Goal: Task Accomplishment & Management: Complete application form

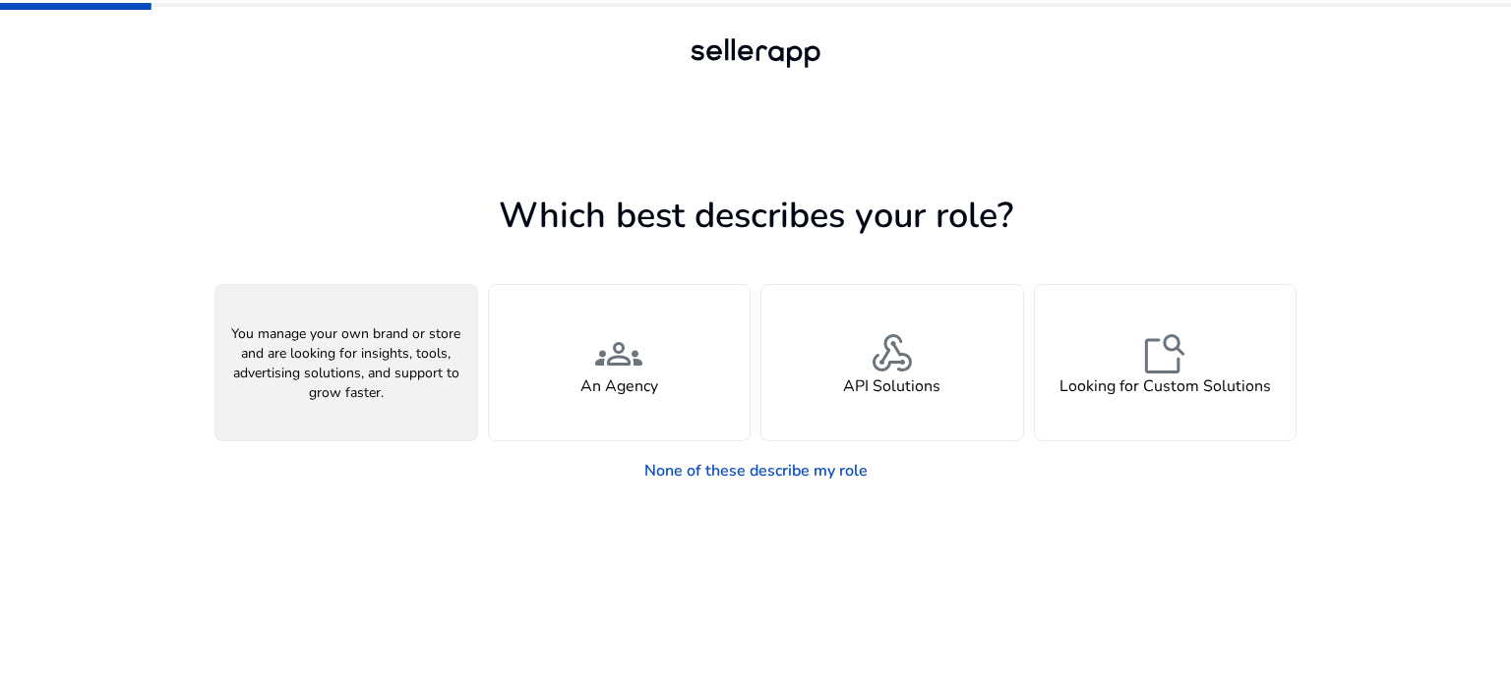
click at [326, 371] on span "person" at bounding box center [346, 353] width 47 height 47
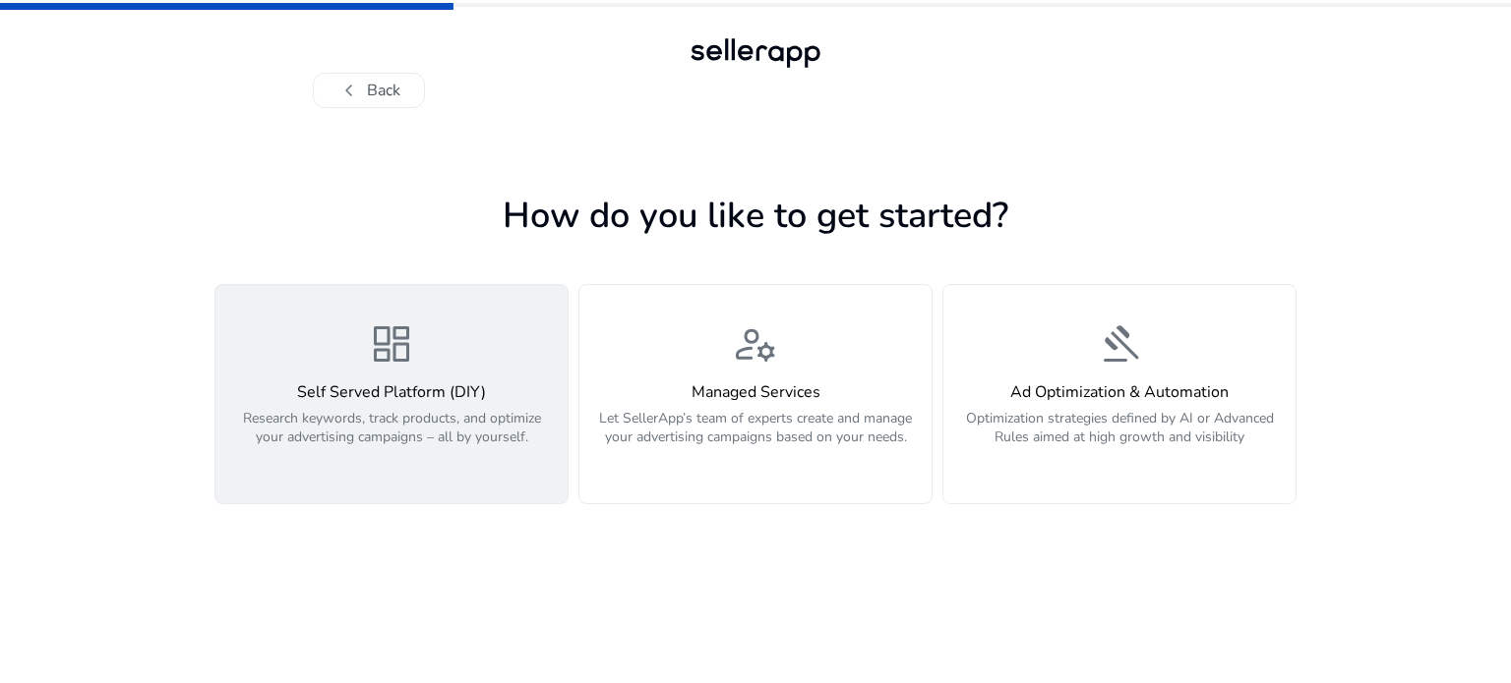
click at [378, 420] on p "Research keywords, track products, and optimize your advertising campaigns – al…" at bounding box center [391, 438] width 328 height 59
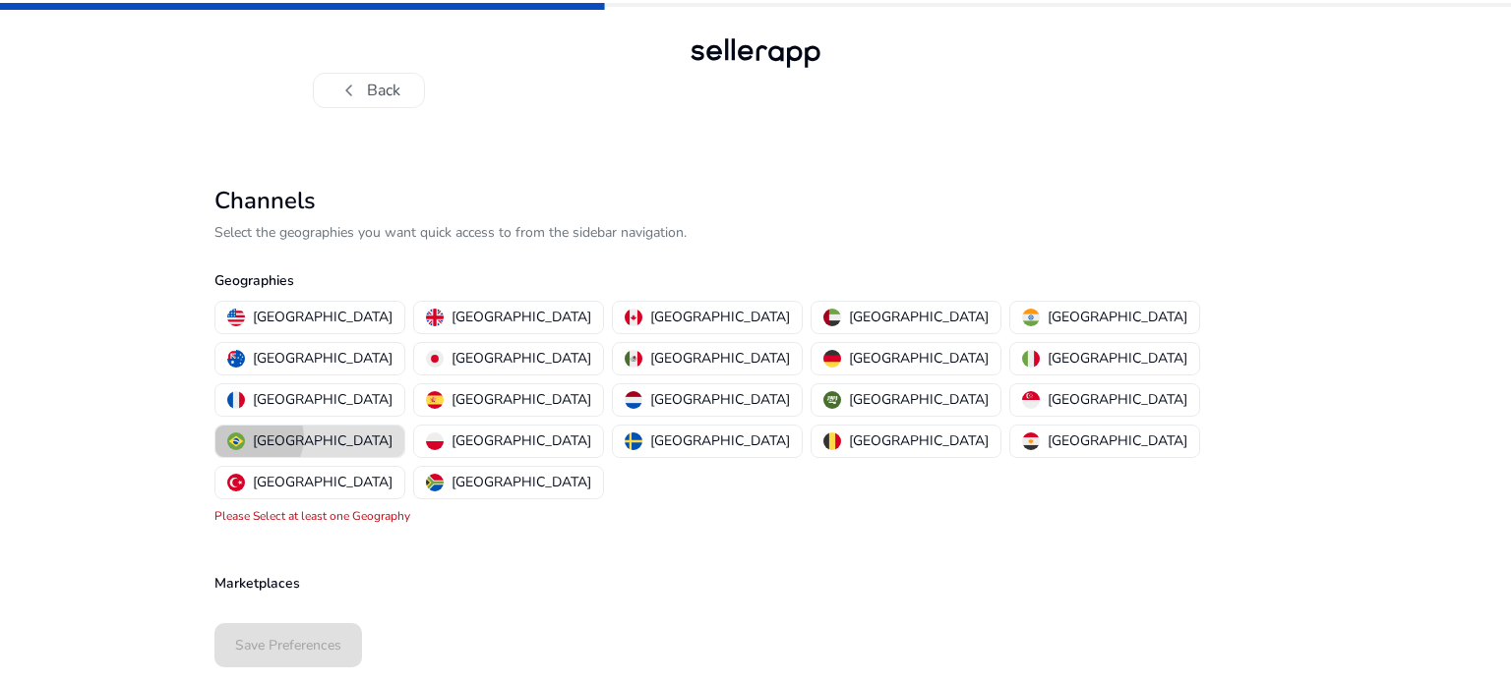
click at [392, 431] on p "[GEOGRAPHIC_DATA]" at bounding box center [323, 441] width 140 height 21
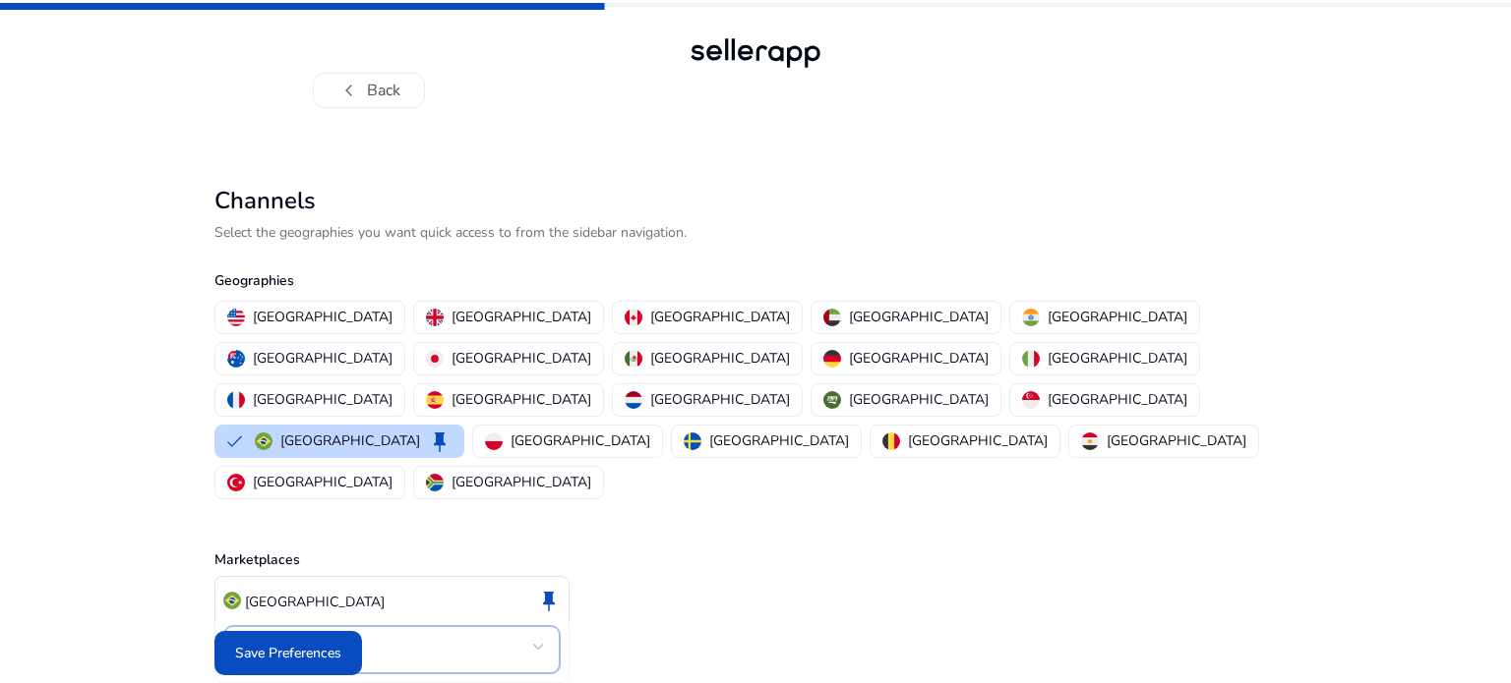
click at [543, 635] on div at bounding box center [539, 647] width 12 height 24
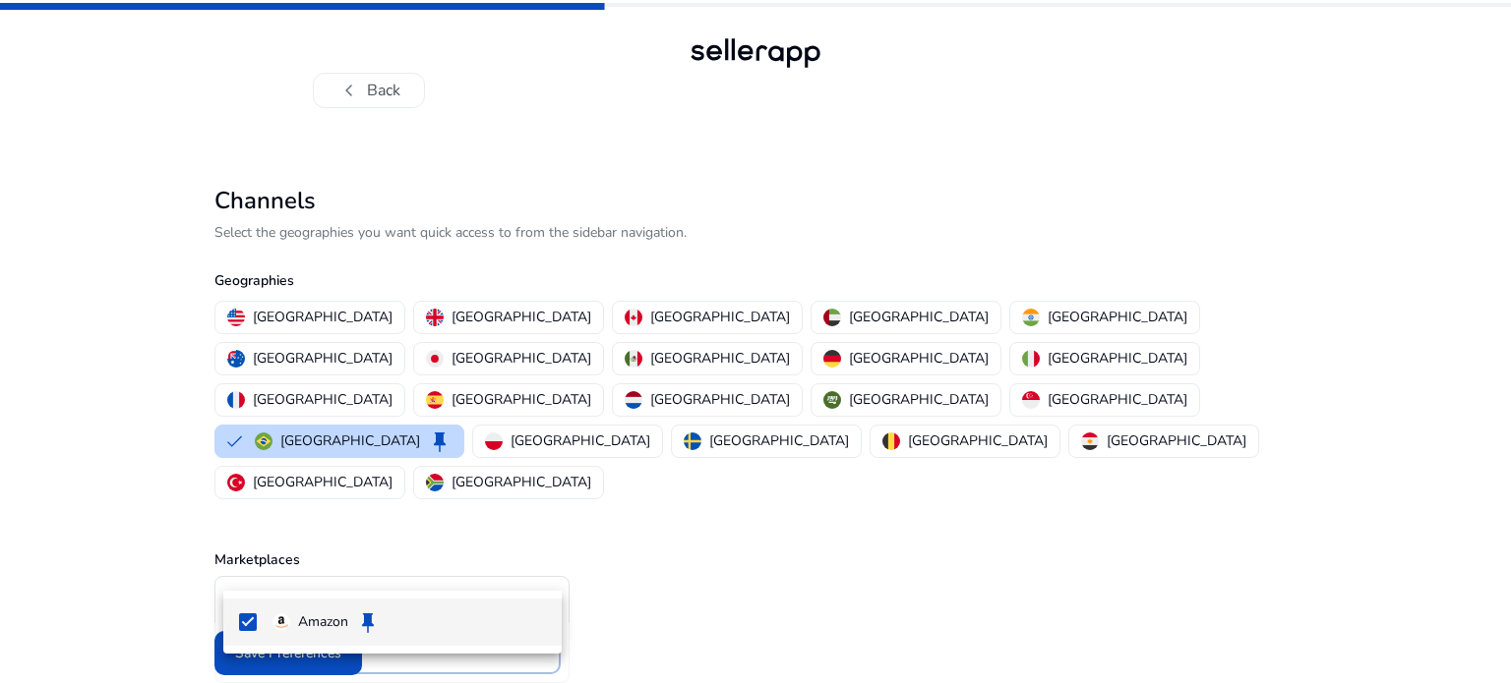
click at [543, 554] on div at bounding box center [755, 341] width 1511 height 683
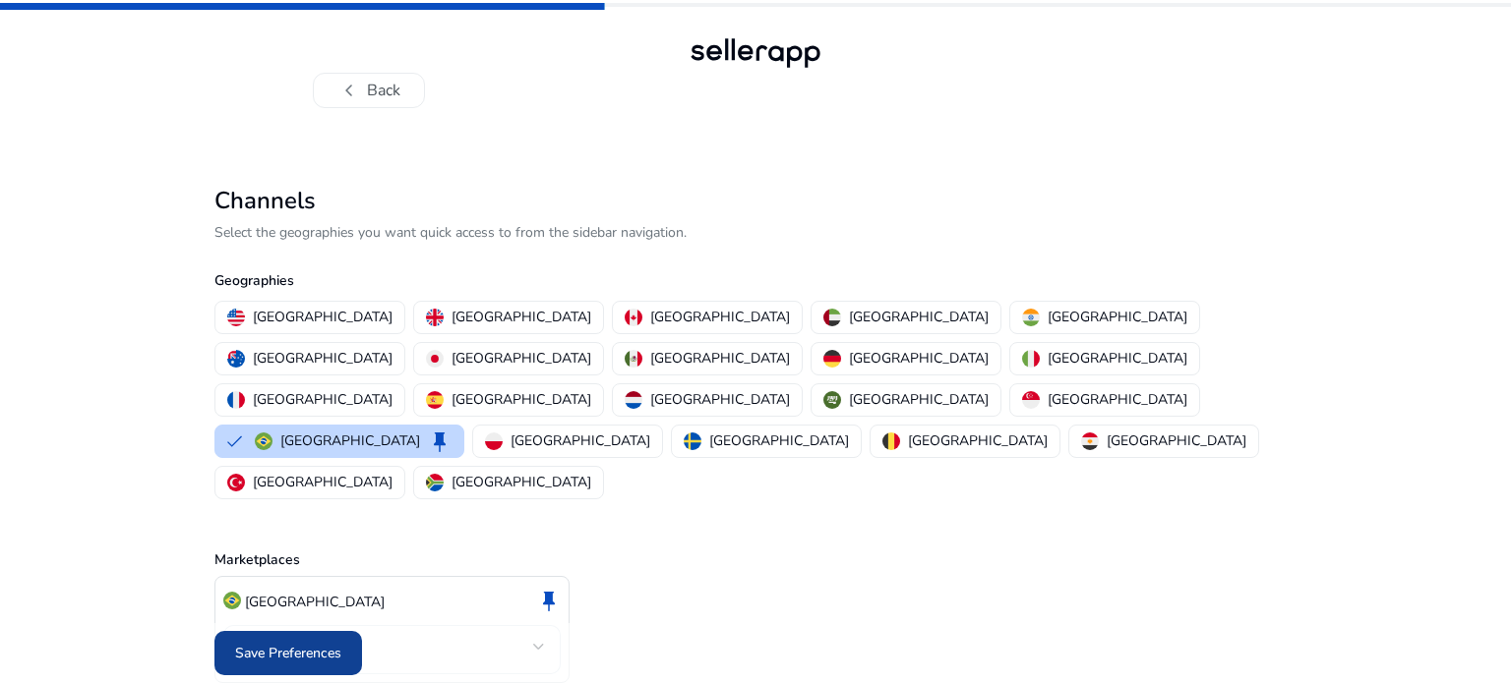
click at [286, 644] on span "Save Preferences" at bounding box center [288, 653] width 106 height 21
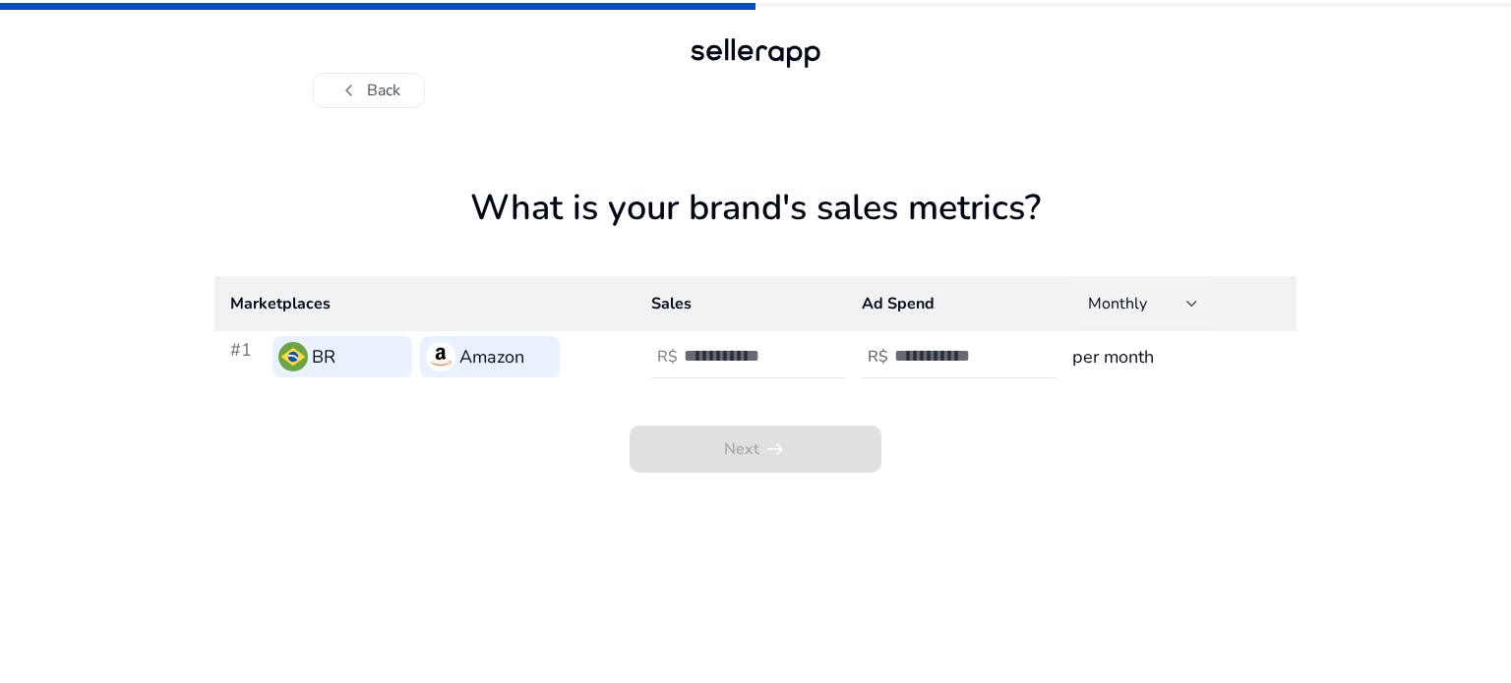
click at [1192, 306] on div at bounding box center [1192, 304] width 12 height 8
click at [1192, 306] on div at bounding box center [755, 341] width 1511 height 683
click at [736, 369] on div at bounding box center [771, 356] width 177 height 43
type input "******"
click at [809, 399] on div "Next arrow_right_alt" at bounding box center [755, 428] width 1082 height 90
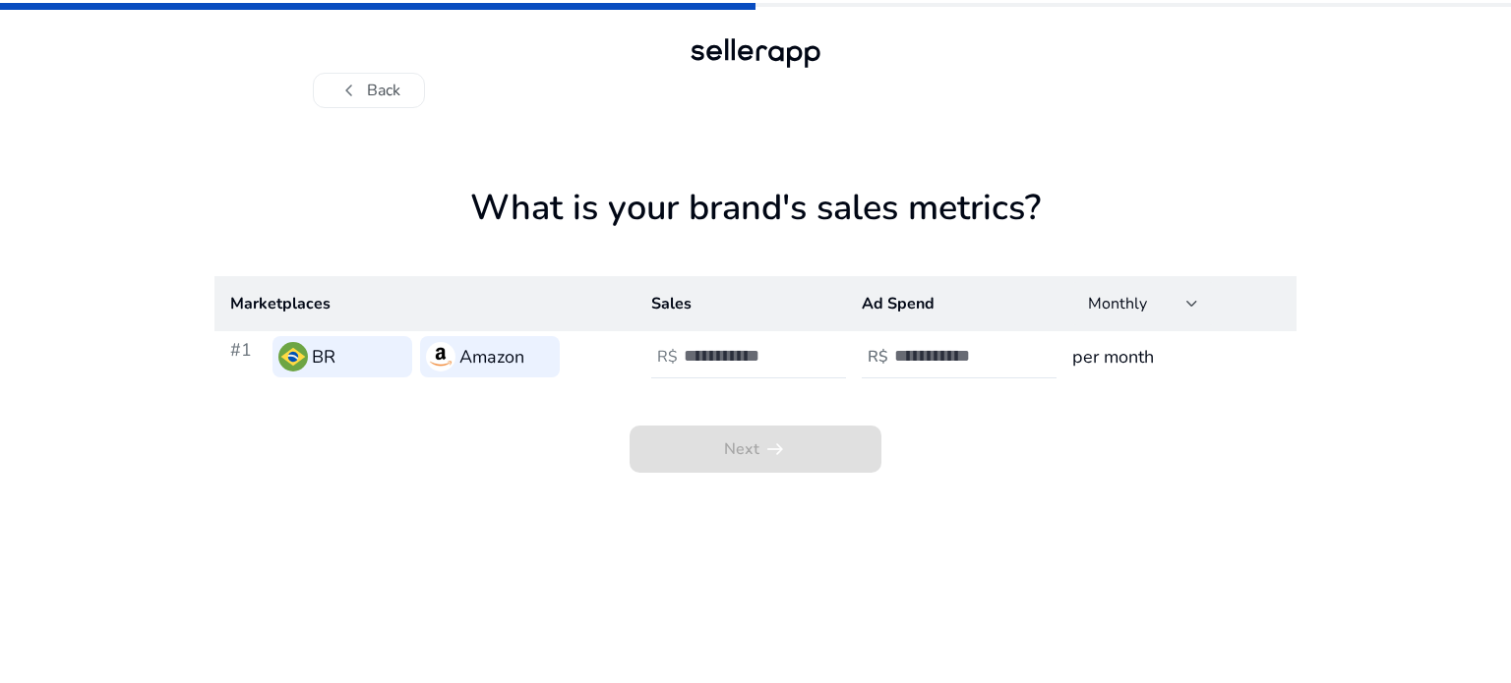
click at [956, 416] on div "Next arrow_right_alt" at bounding box center [755, 428] width 1082 height 90
click at [939, 363] on input "number" at bounding box center [960, 356] width 133 height 22
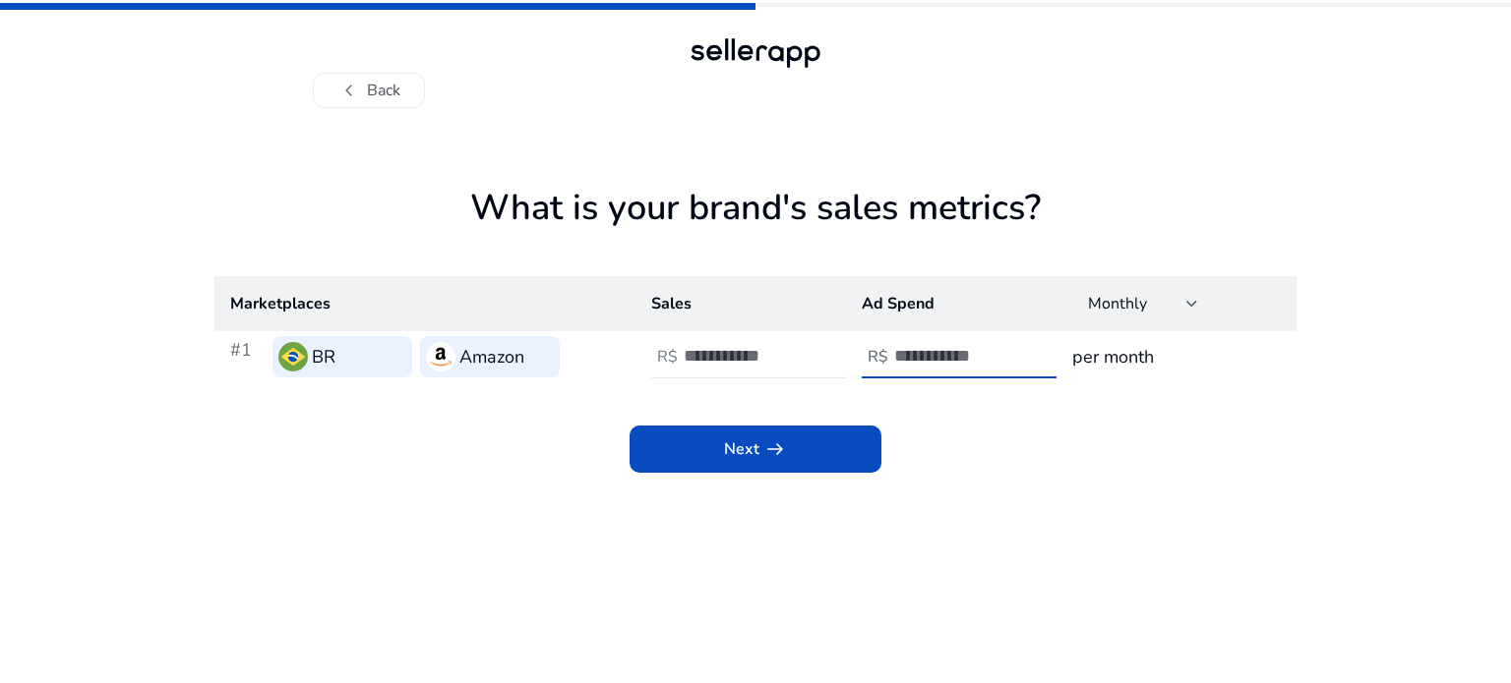
type input "****"
click at [932, 435] on div "Next arrow_right_alt" at bounding box center [755, 428] width 1082 height 90
click at [759, 455] on app-icon "arrow_right_alt" at bounding box center [773, 450] width 28 height 24
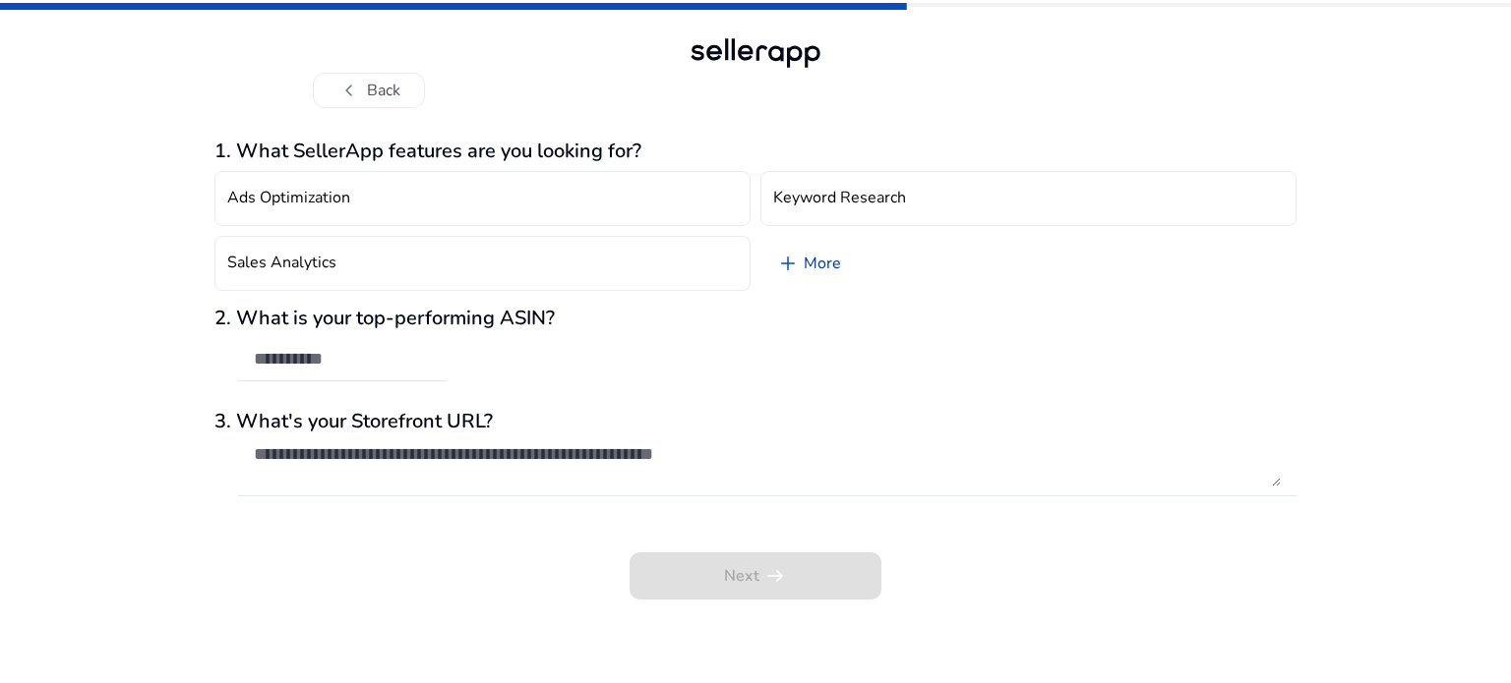
click at [814, 255] on link "add More" at bounding box center [808, 263] width 96 height 55
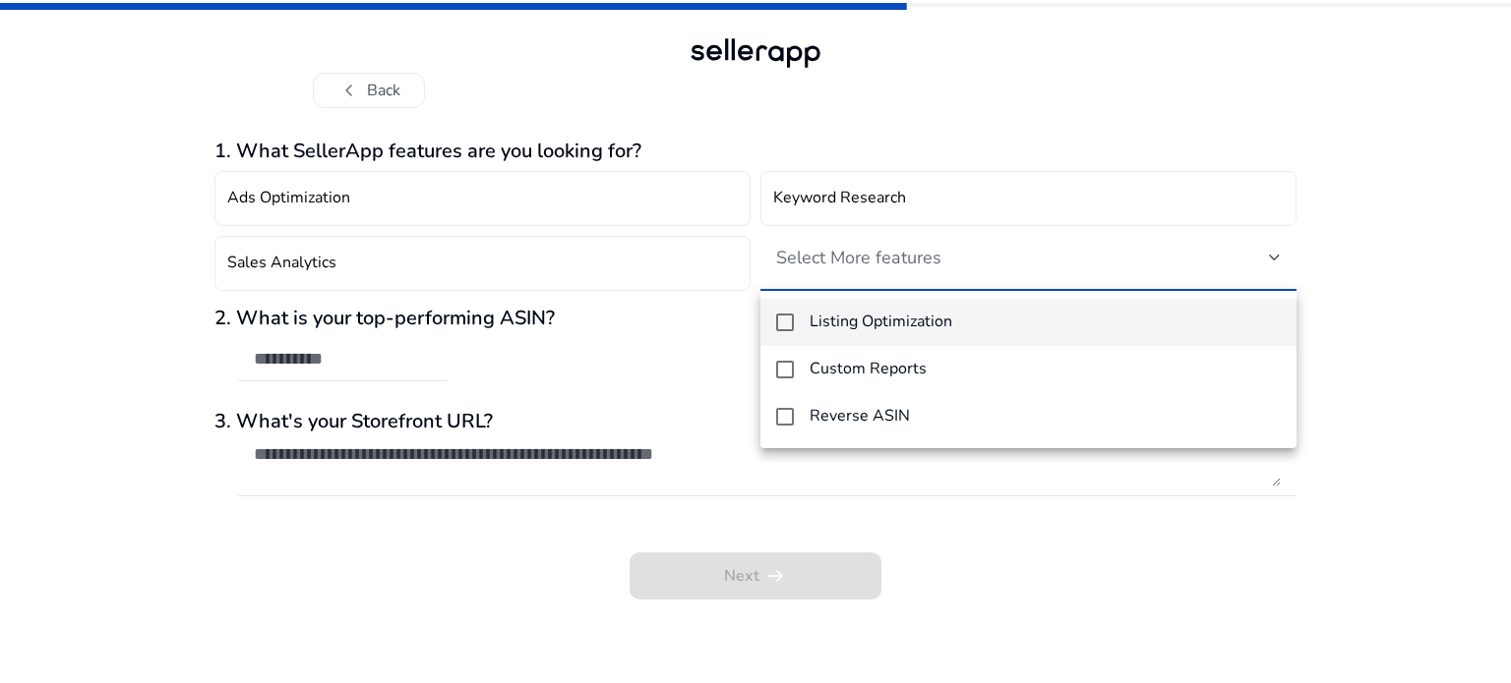
click at [779, 322] on mat-pseudo-checkbox at bounding box center [785, 323] width 18 height 18
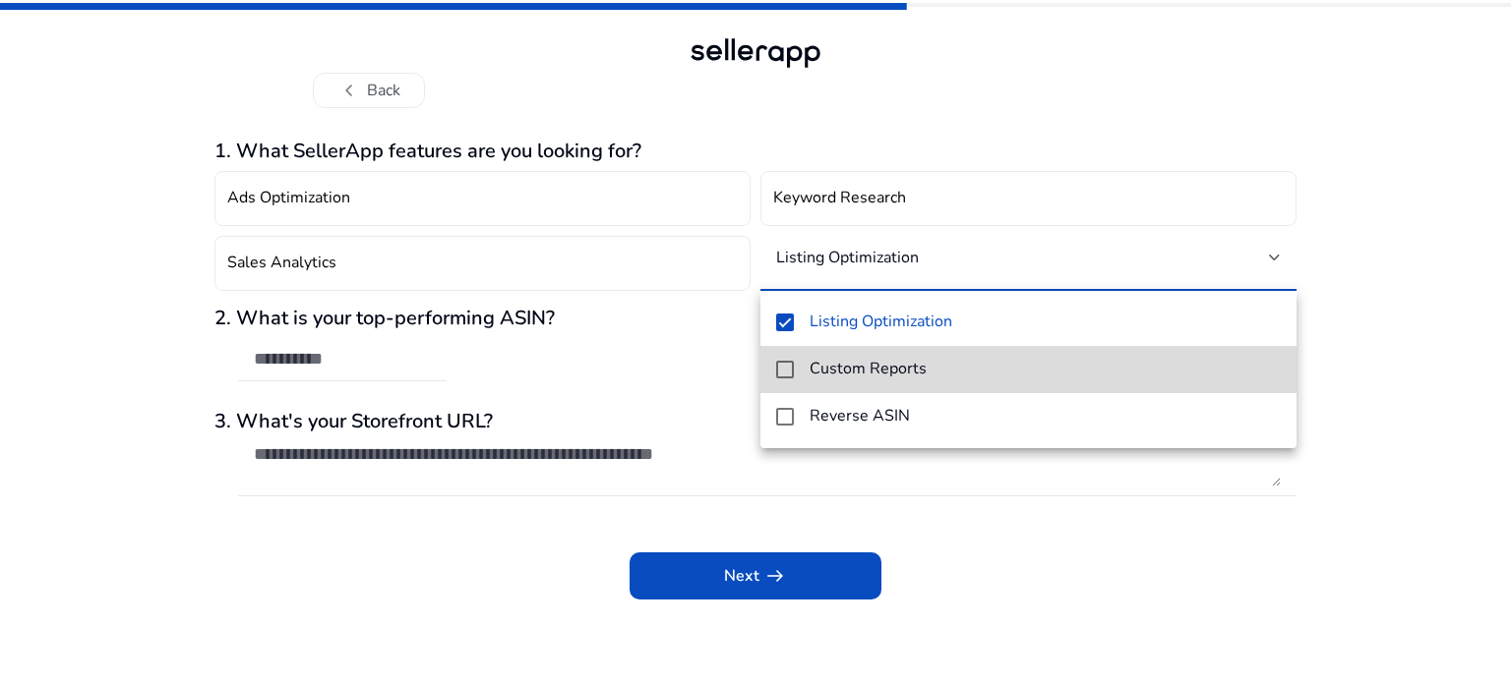
click at [780, 369] on mat-pseudo-checkbox at bounding box center [785, 370] width 18 height 18
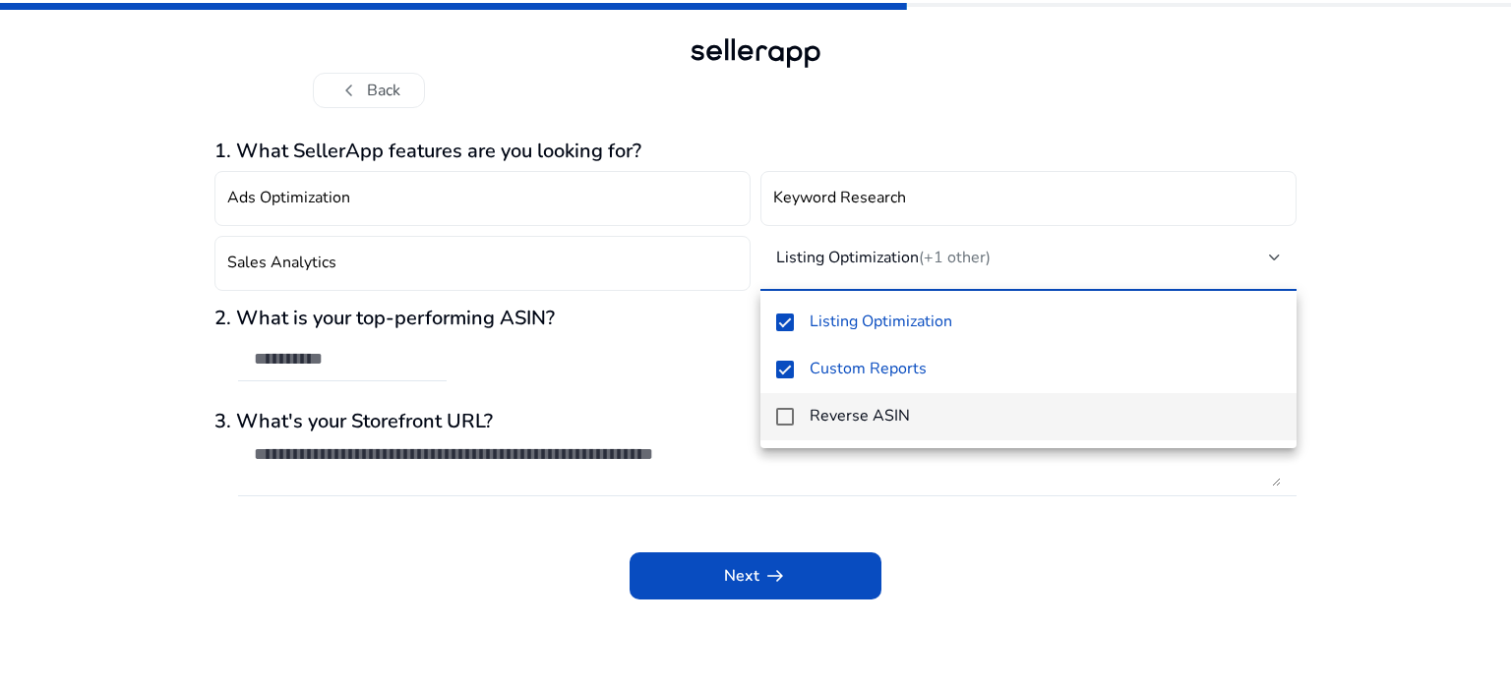
click at [788, 416] on mat-pseudo-checkbox at bounding box center [785, 417] width 18 height 18
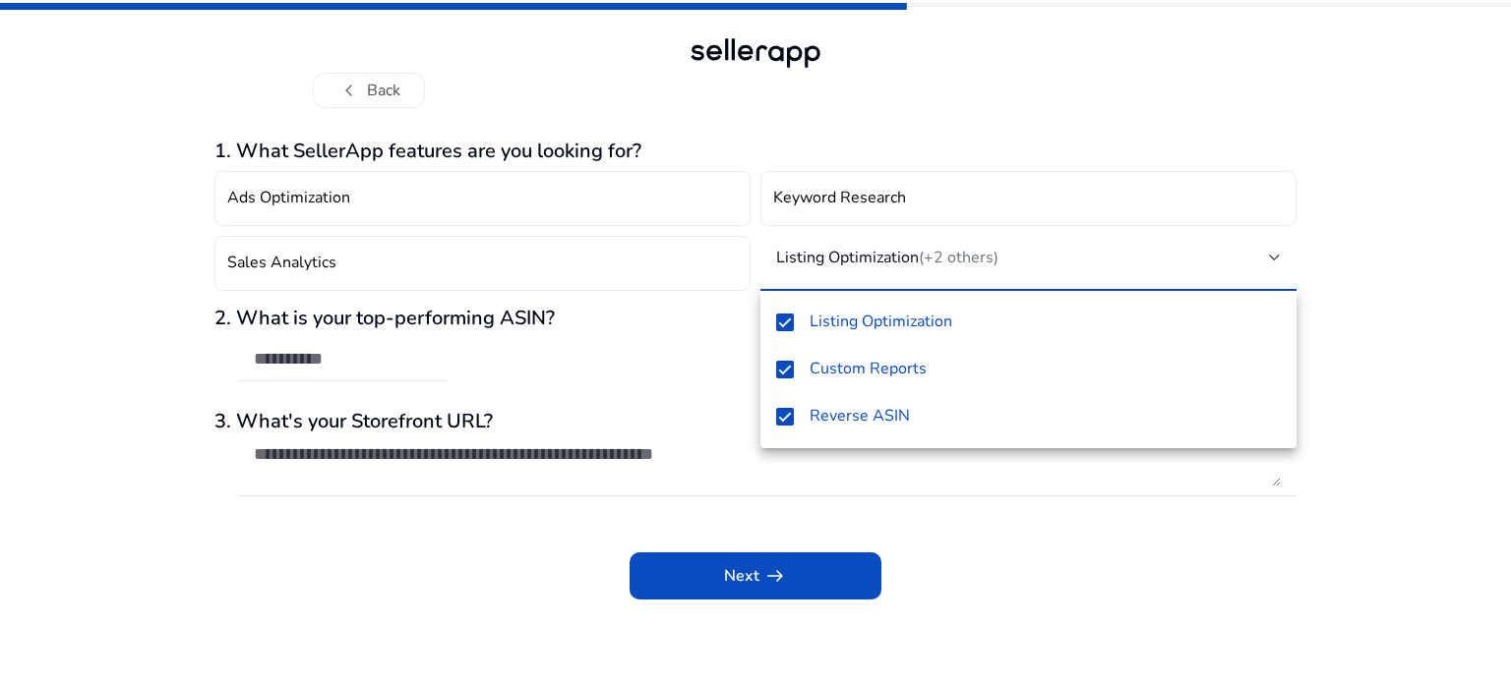
click at [550, 557] on div at bounding box center [755, 341] width 1511 height 683
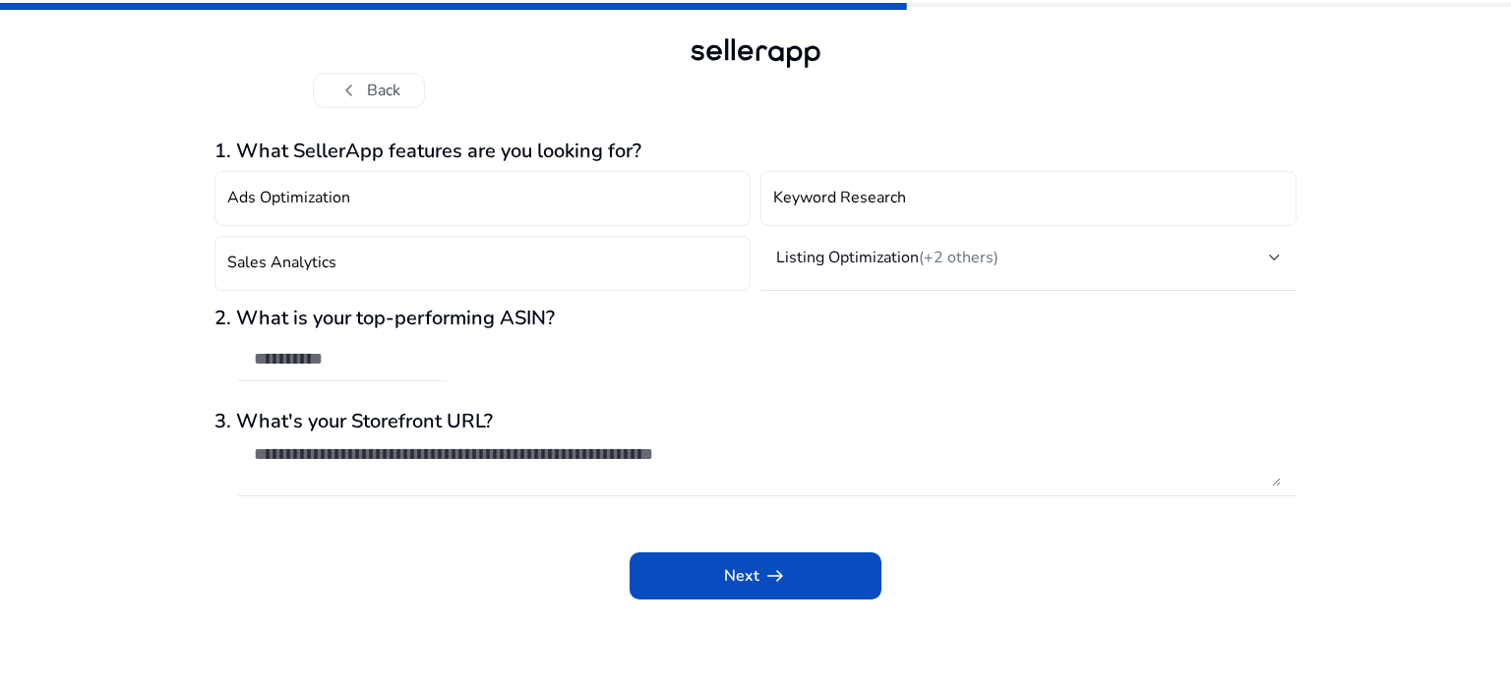
click at [332, 367] on input "text" at bounding box center [342, 359] width 177 height 22
click at [680, 365] on div "2. What is your top-performing ASIN?" at bounding box center [755, 354] width 1082 height 95
